Goal: Information Seeking & Learning: Check status

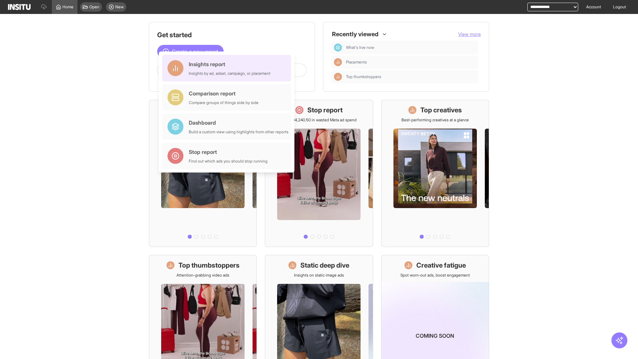
click at [228, 68] on div "Insights report Insights by ad, adset, campaign, or placement" at bounding box center [230, 68] width 82 height 16
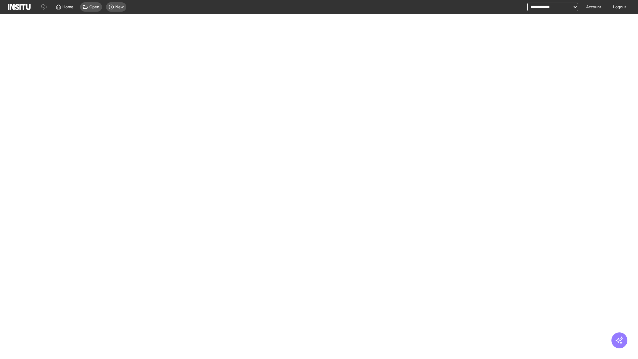
select select "**"
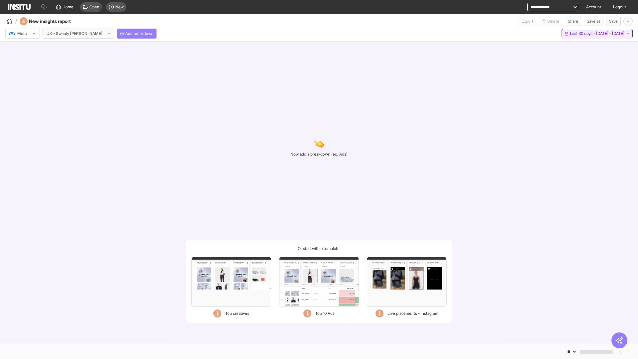
click at [583, 34] on span "Last 30 days - [DATE] - [DATE]" at bounding box center [597, 33] width 55 height 5
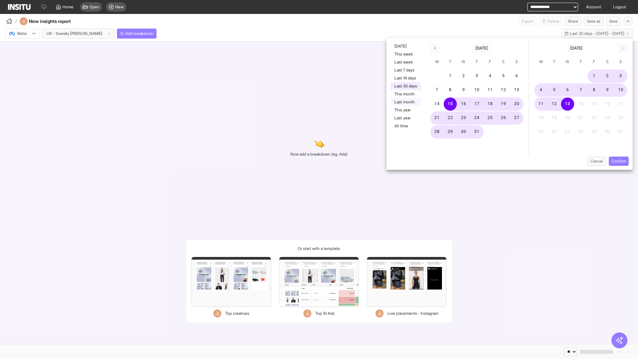
click at [405, 102] on button "Last month" at bounding box center [406, 102] width 31 height 8
